Goal: Task Accomplishment & Management: Manage account settings

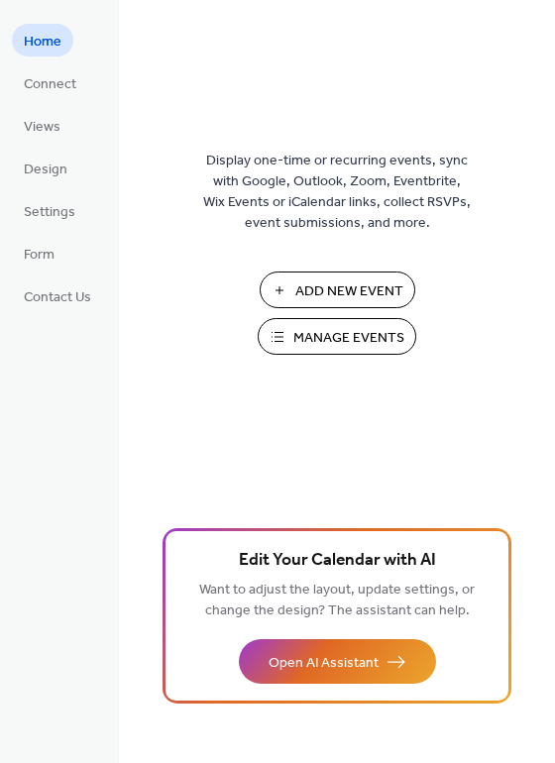
click at [302, 342] on span "Manage Events" at bounding box center [348, 338] width 111 height 21
click at [336, 337] on span "Manage Events" at bounding box center [348, 338] width 111 height 21
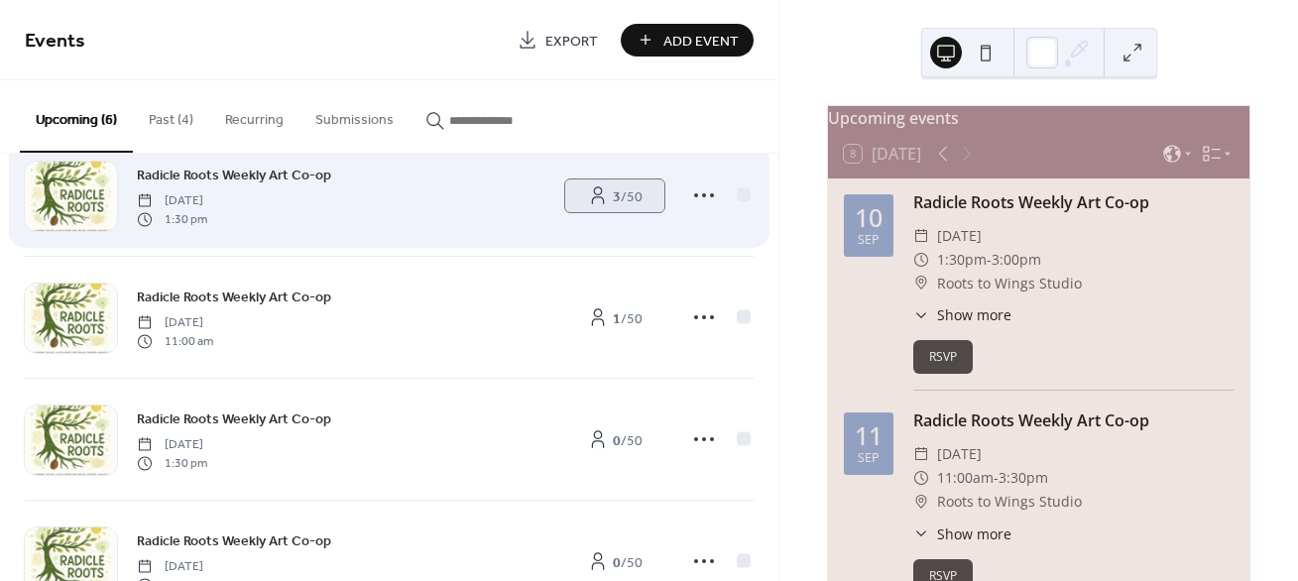
scroll to position [52, 0]
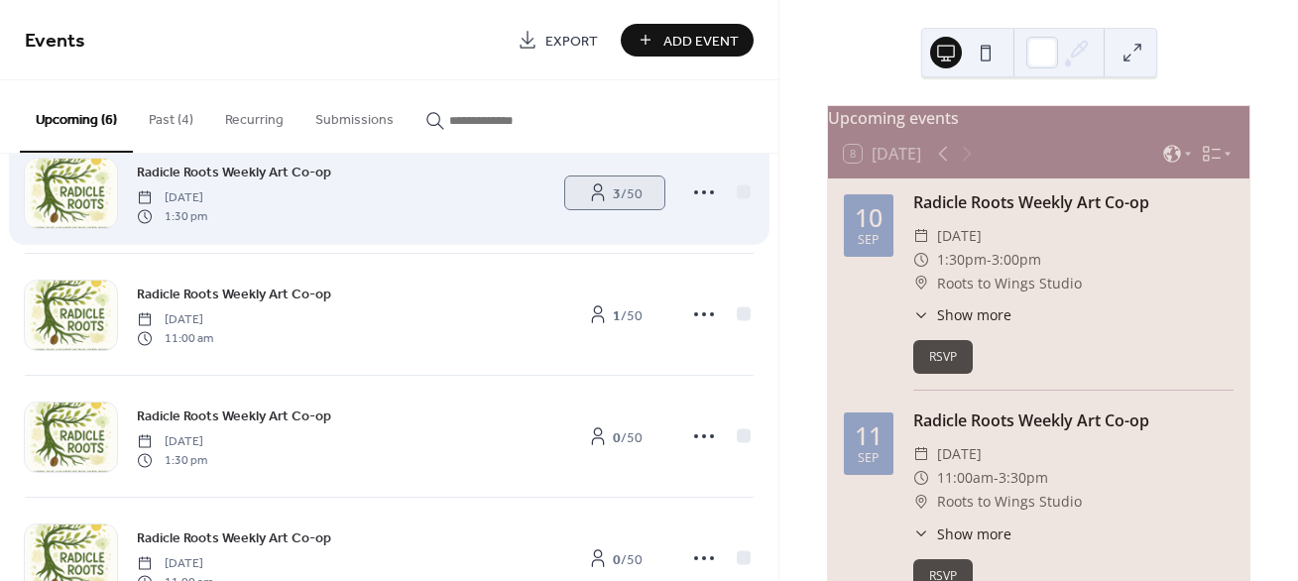
click at [613, 189] on b "3" at bounding box center [617, 193] width 8 height 27
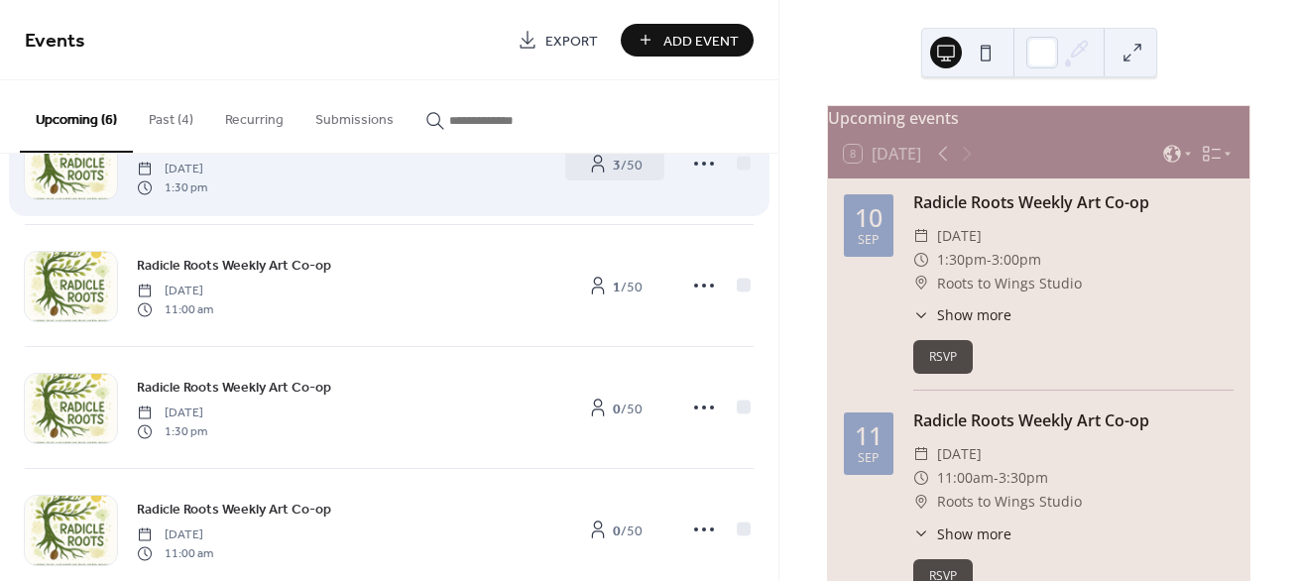
scroll to position [96, 0]
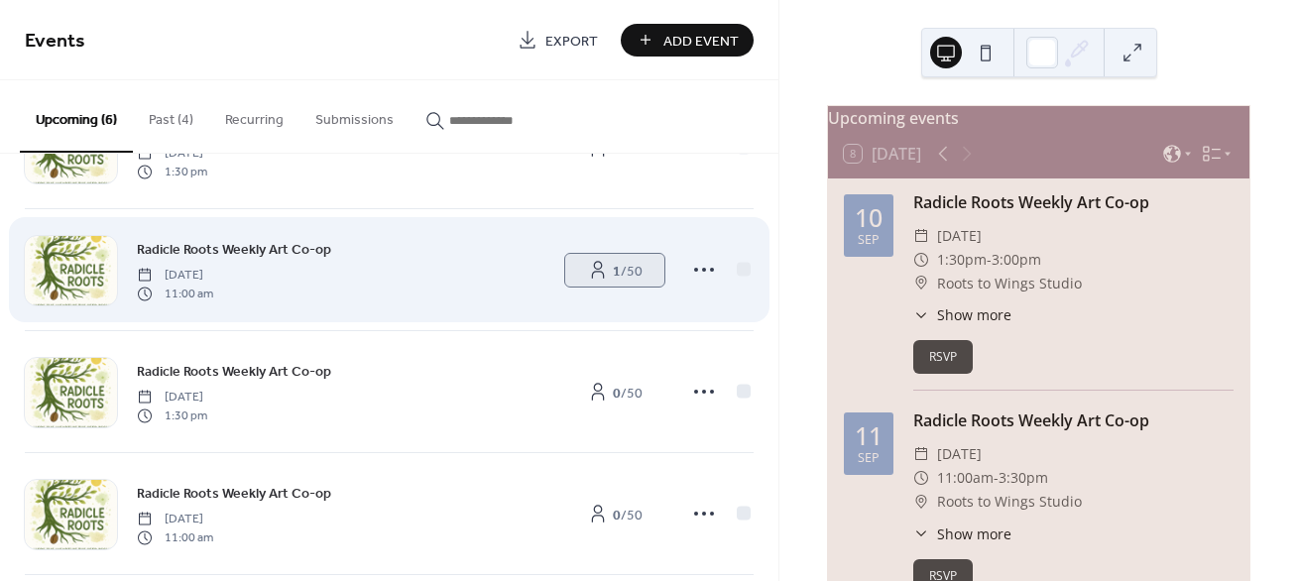
click at [620, 266] on span "1 / 50" at bounding box center [628, 271] width 30 height 21
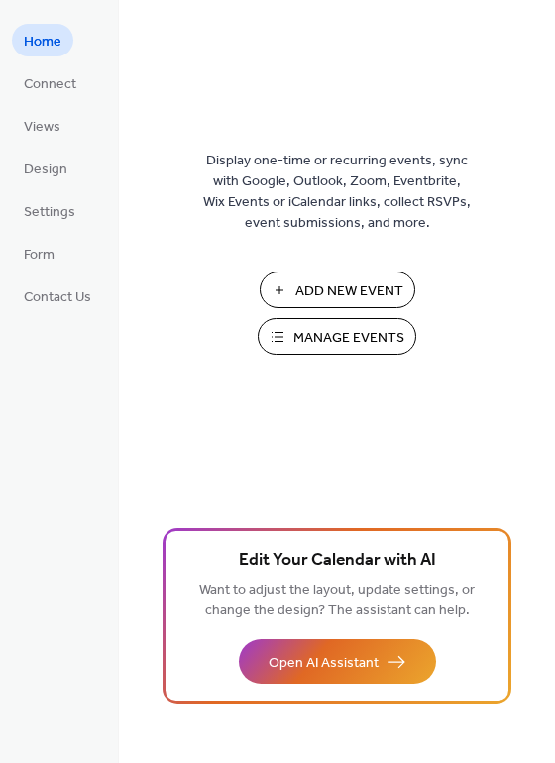
click at [300, 338] on span "Manage Events" at bounding box center [348, 338] width 111 height 21
